Goal: Information Seeking & Learning: Learn about a topic

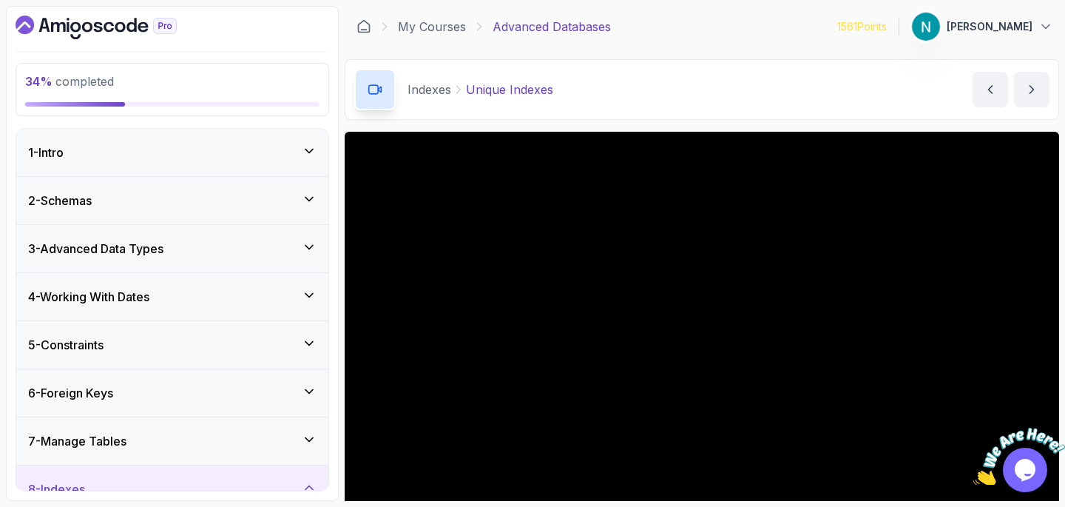
scroll to position [131, 0]
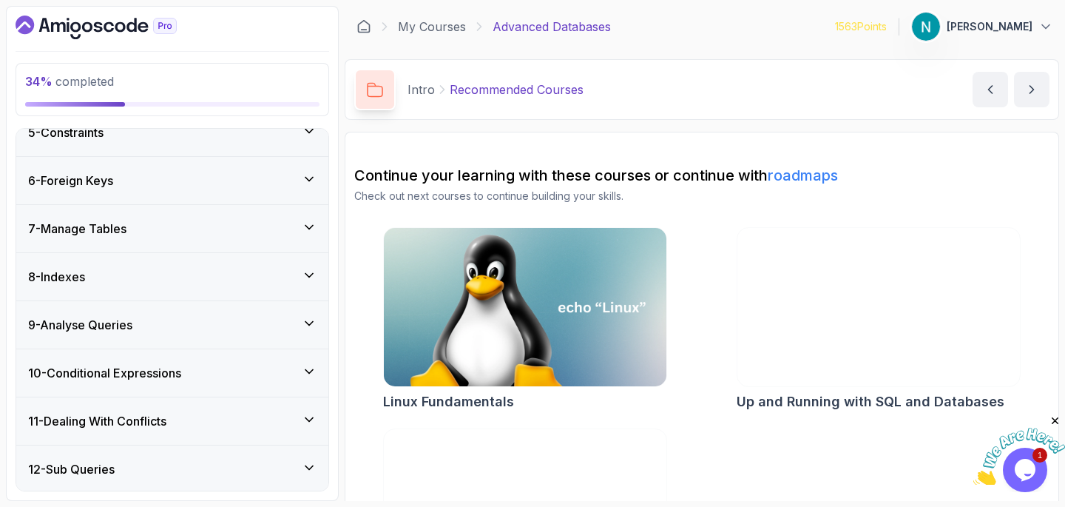
scroll to position [409, 0]
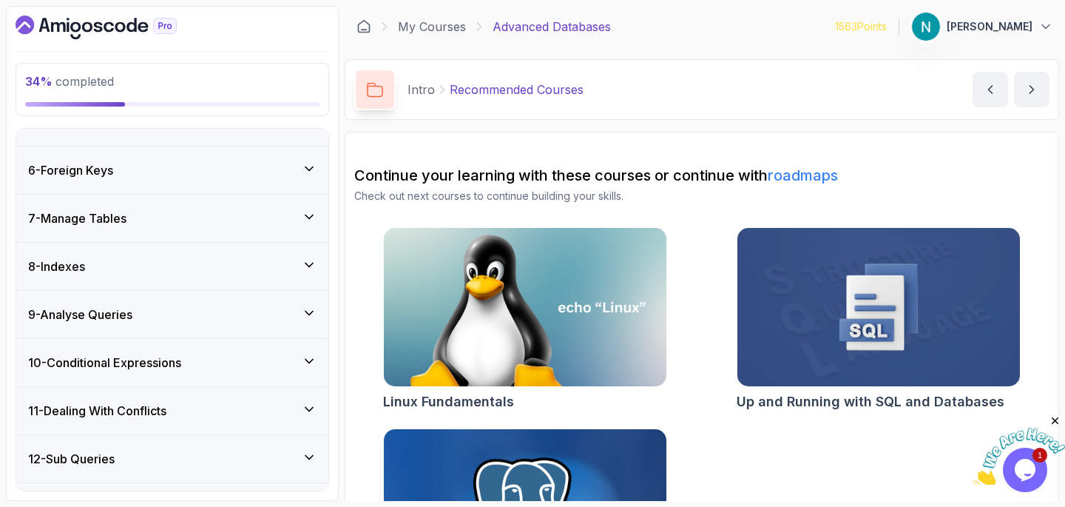
click at [228, 223] on div "7 - Manage Tables" at bounding box center [172, 218] width 288 height 18
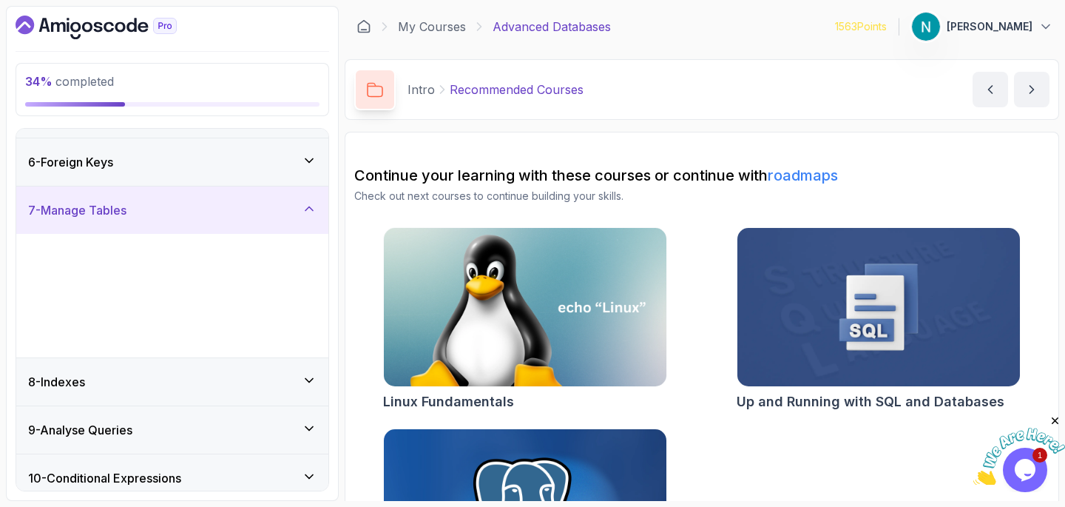
scroll to position [223, 0]
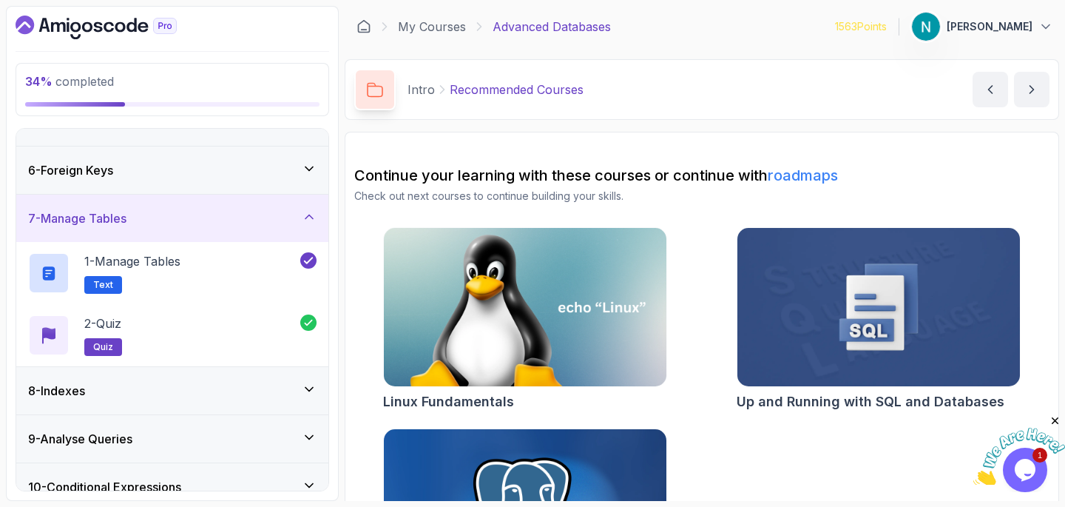
click at [228, 223] on div "7 - Manage Tables" at bounding box center [172, 218] width 288 height 18
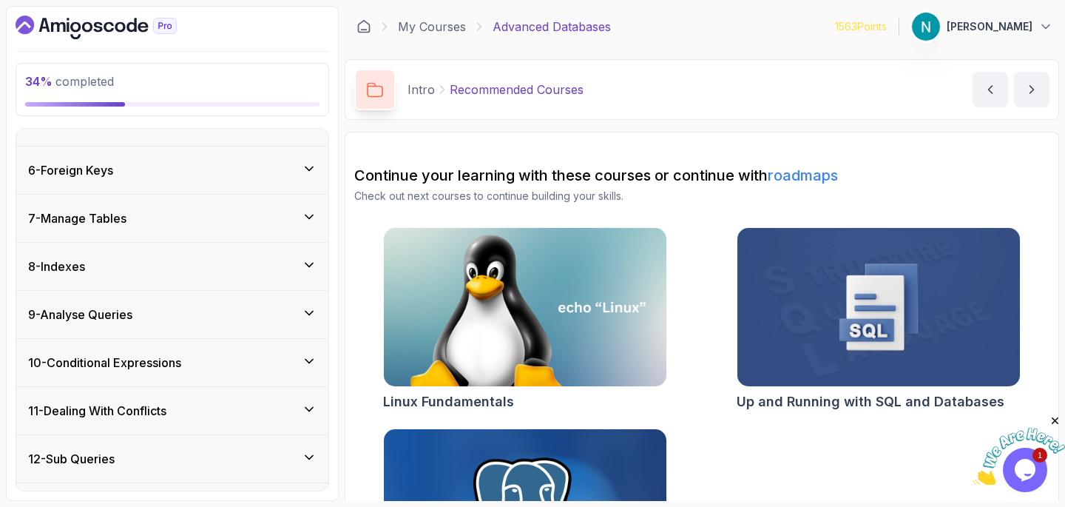
click at [206, 268] on div "8 - Indexes" at bounding box center [172, 266] width 288 height 18
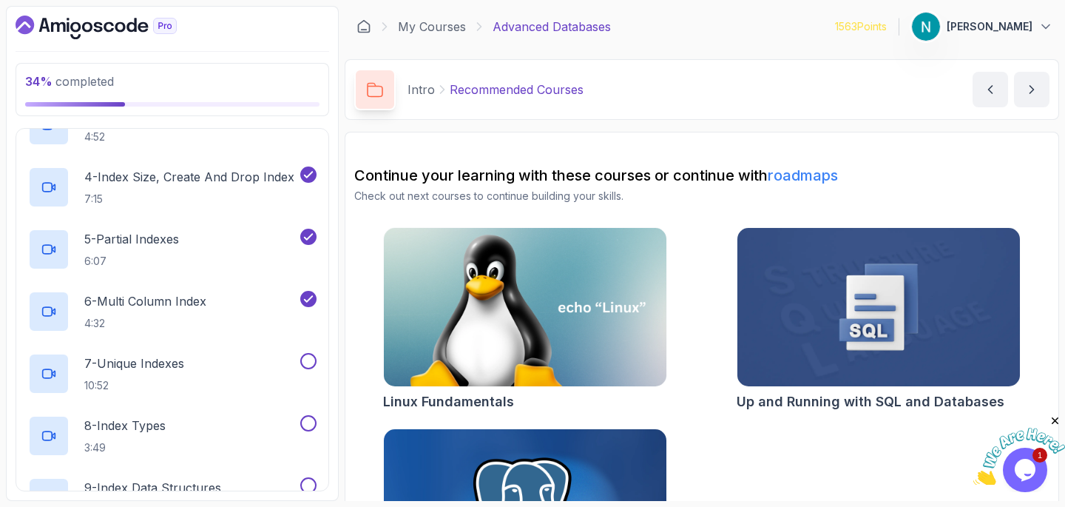
scroll to position [558, 0]
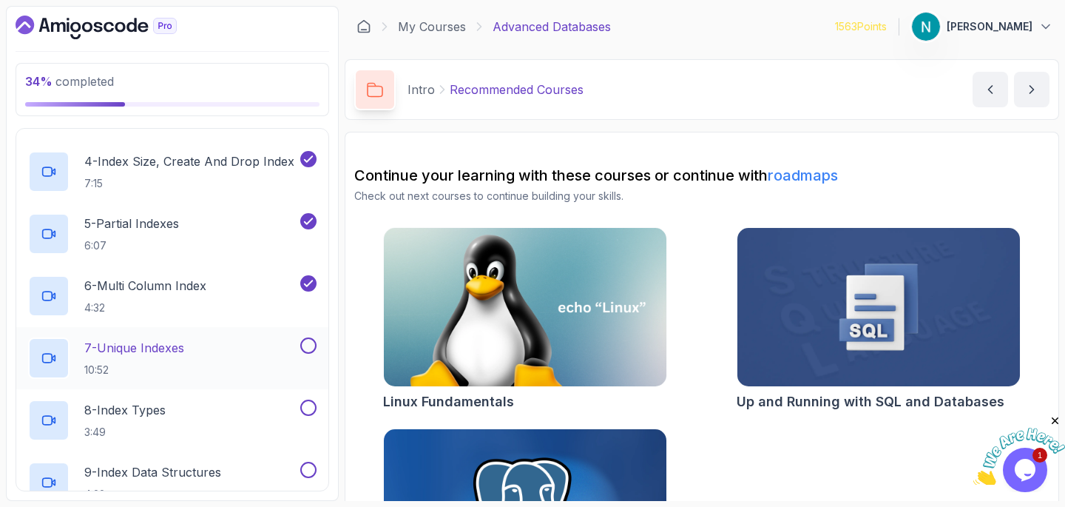
click at [169, 340] on p "7 - Unique Indexes" at bounding box center [134, 348] width 100 height 18
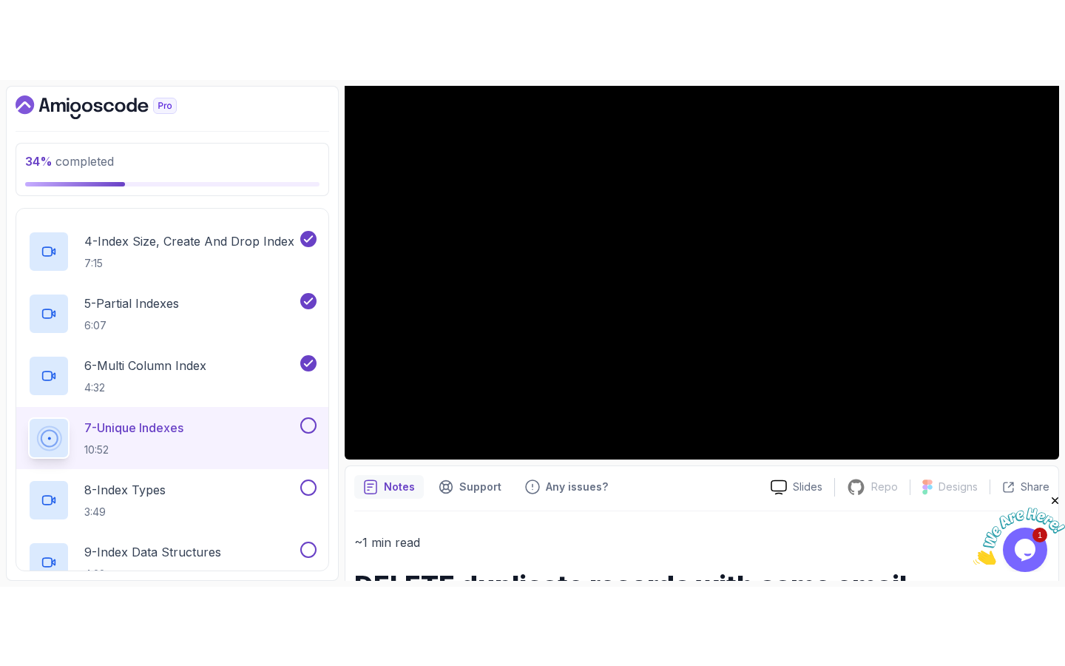
scroll to position [147, 0]
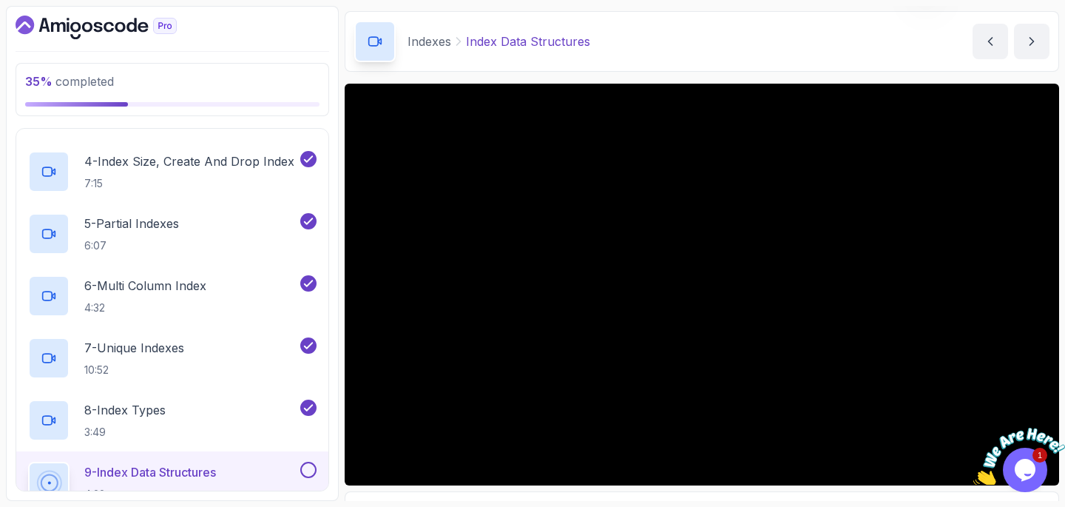
scroll to position [58, 0]
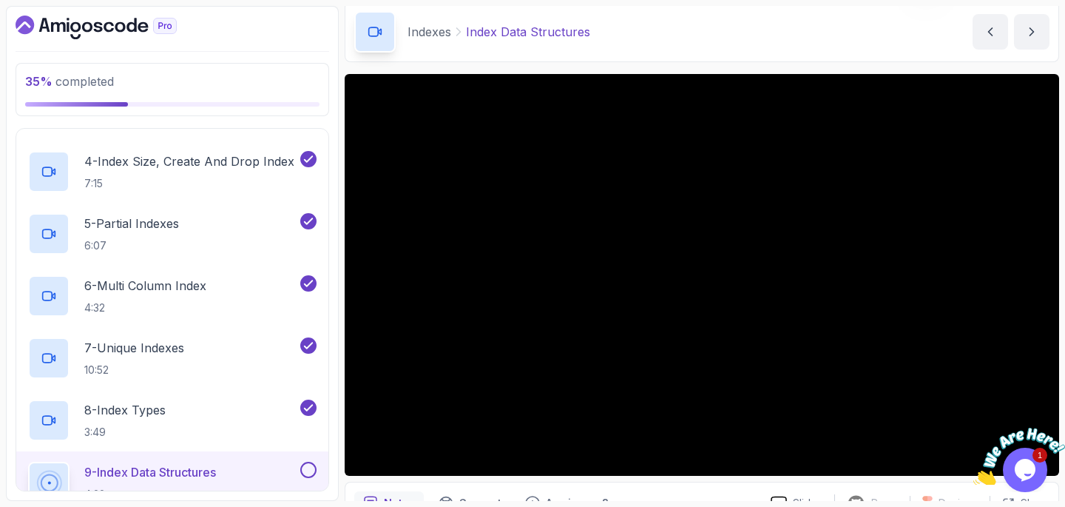
click at [1057, 419] on icon "Close" at bounding box center [1055, 420] width 13 height 13
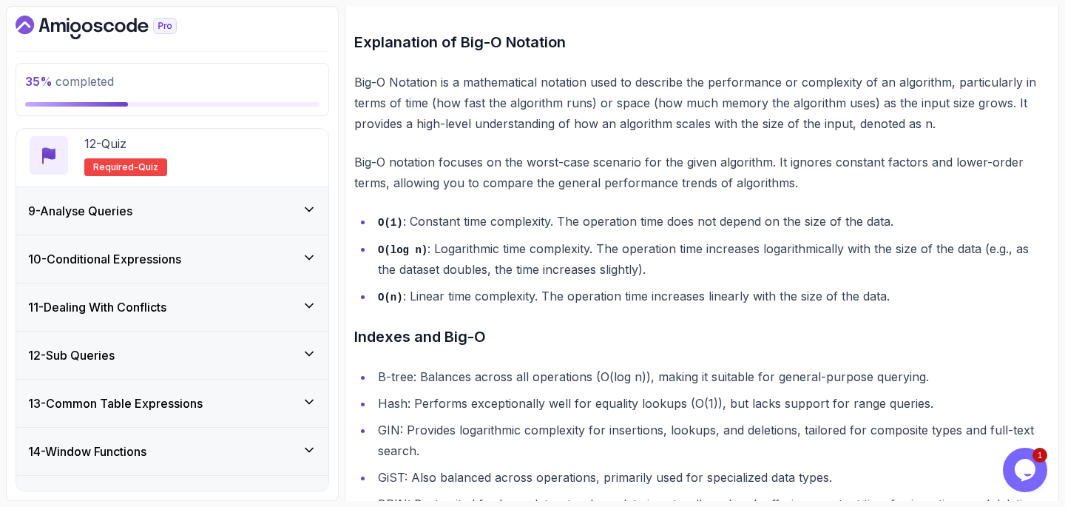
scroll to position [1153, 0]
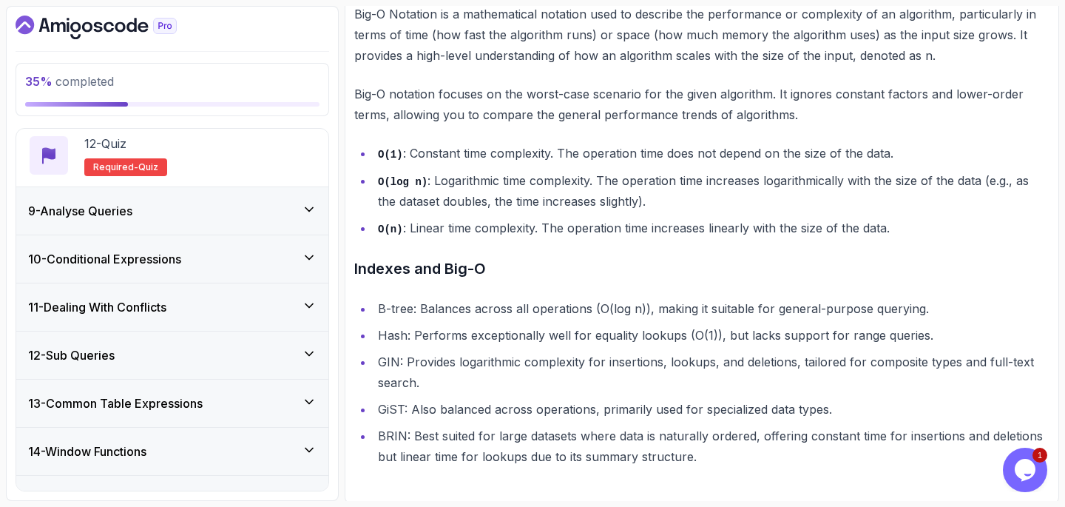
click at [255, 216] on div "9 - Analyse Queries" at bounding box center [172, 211] width 288 height 18
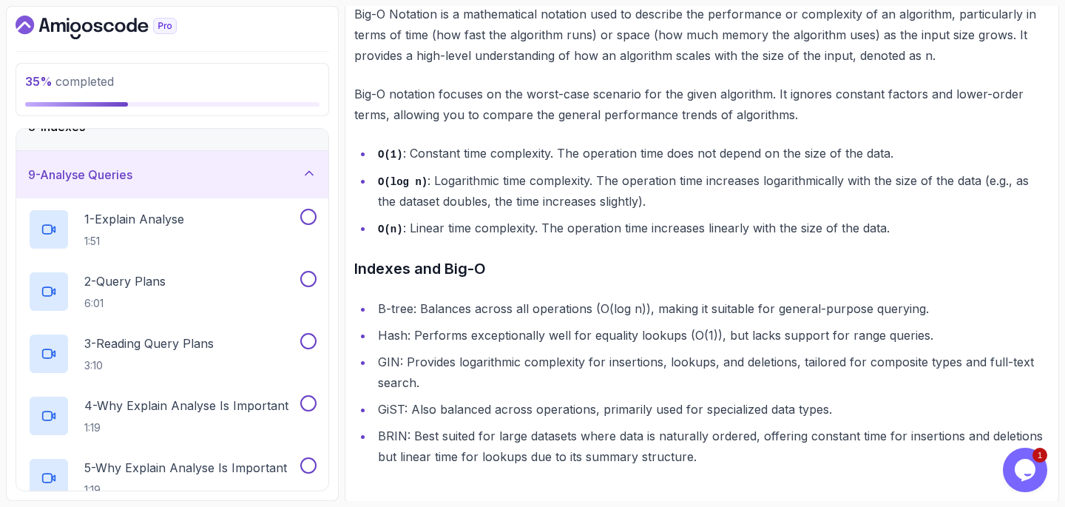
scroll to position [364, 0]
click at [241, 217] on div "1 - Explain Analyse 1:51" at bounding box center [162, 227] width 269 height 41
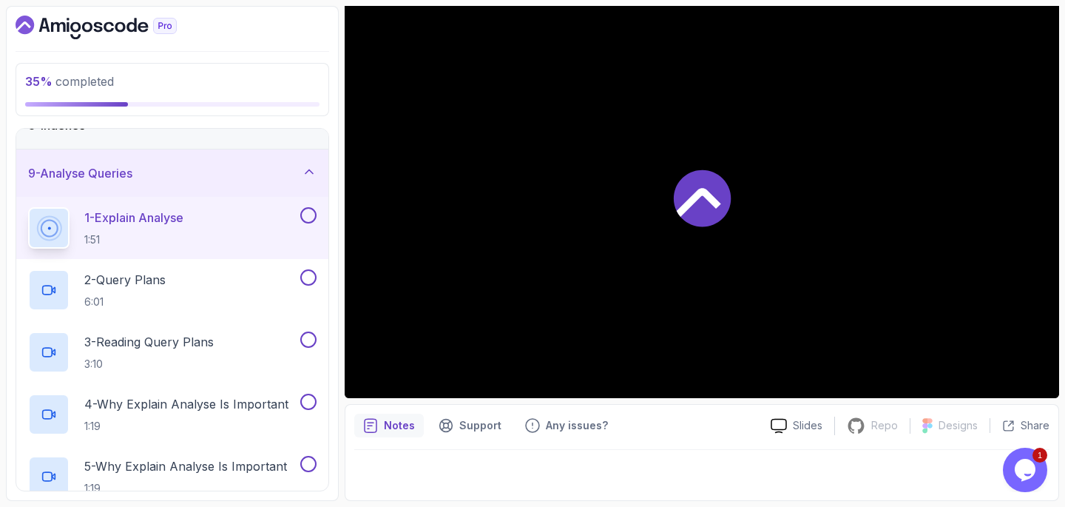
scroll to position [135, 0]
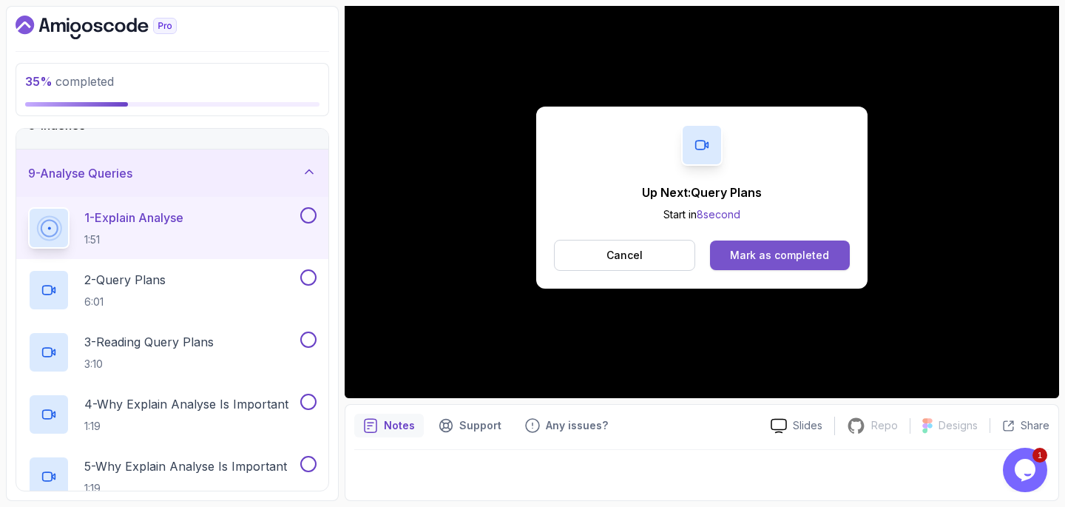
click at [767, 252] on div "Mark as completed" at bounding box center [779, 255] width 99 height 15
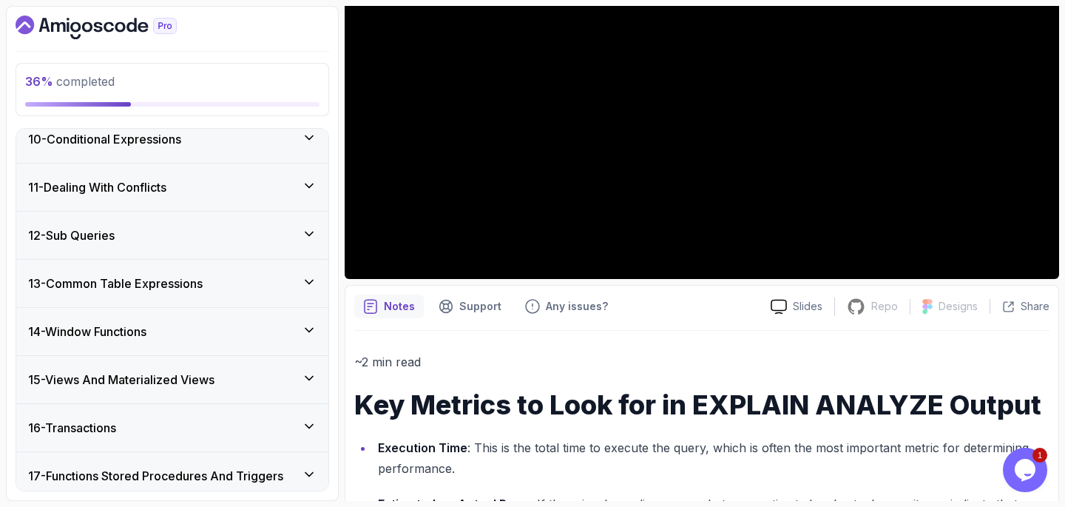
scroll to position [880, 0]
